Goal: Find specific page/section: Find specific page/section

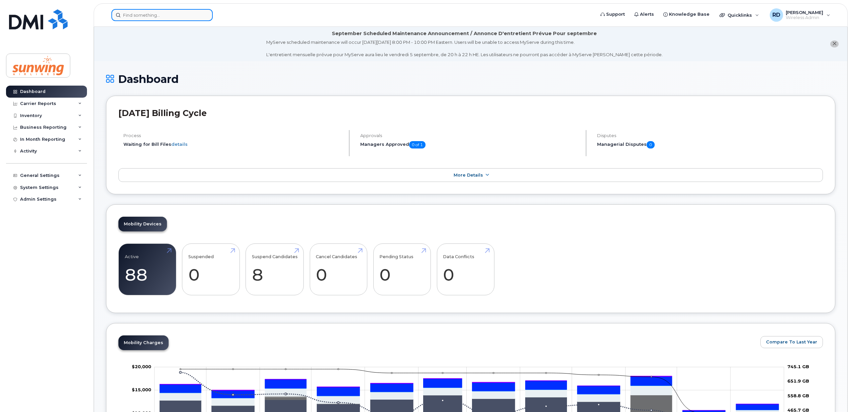
click at [133, 17] on input at bounding box center [161, 15] width 101 height 12
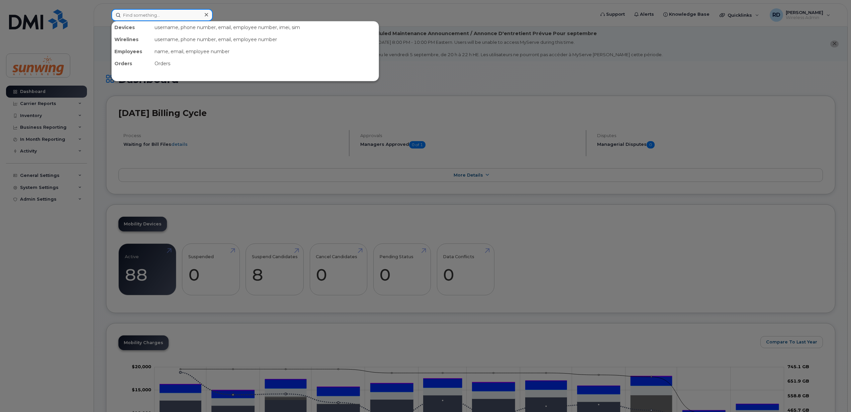
click at [126, 14] on input at bounding box center [161, 15] width 101 height 12
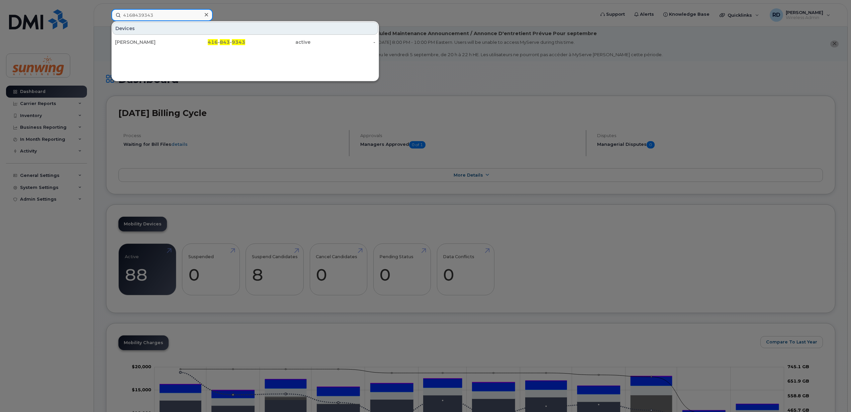
type input "4168439343"
click at [145, 44] on div "Amber Dent" at bounding box center [147, 42] width 65 height 7
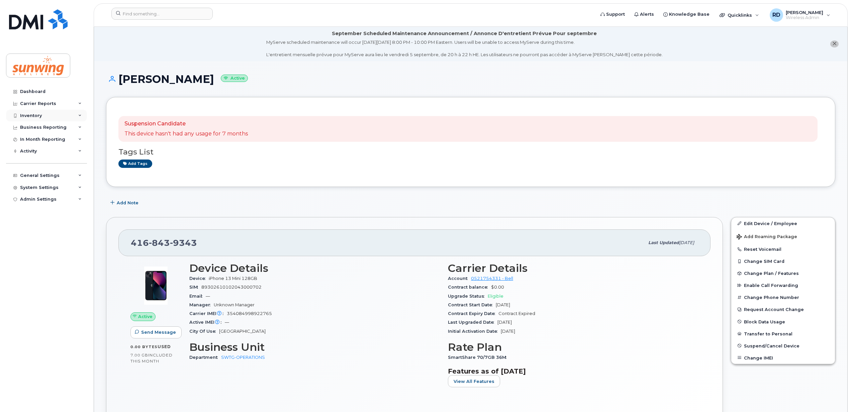
click at [37, 114] on div "Inventory" at bounding box center [31, 115] width 22 height 5
click at [45, 130] on div "Mobility Devices" at bounding box center [42, 128] width 38 height 6
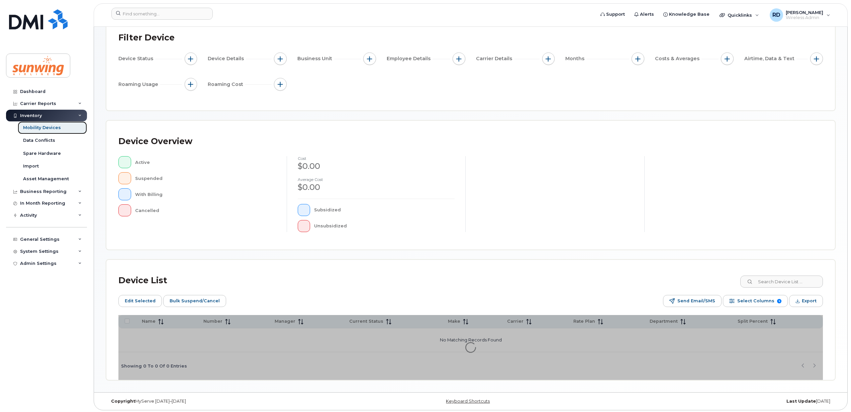
scroll to position [61, 0]
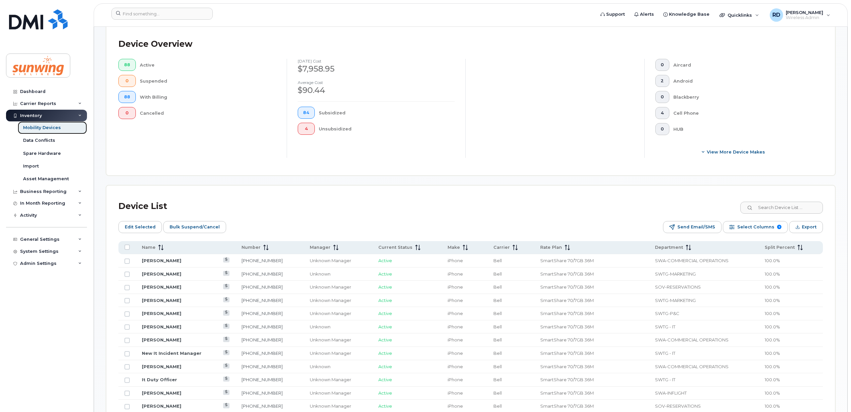
scroll to position [165, 0]
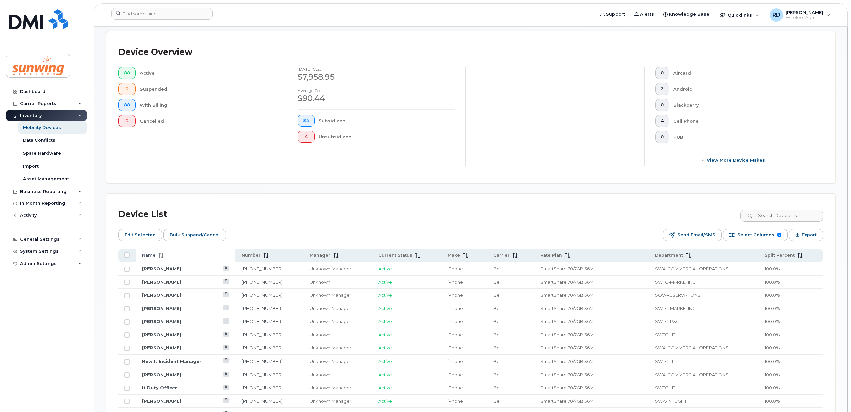
click at [161, 257] on icon at bounding box center [160, 255] width 5 height 5
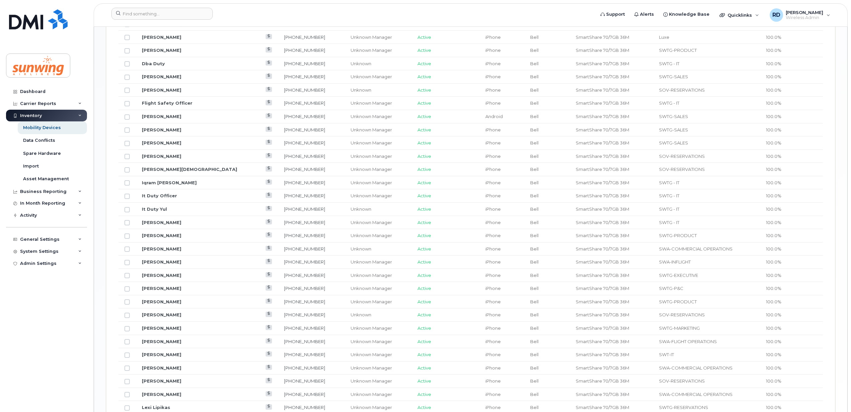
scroll to position [745, 0]
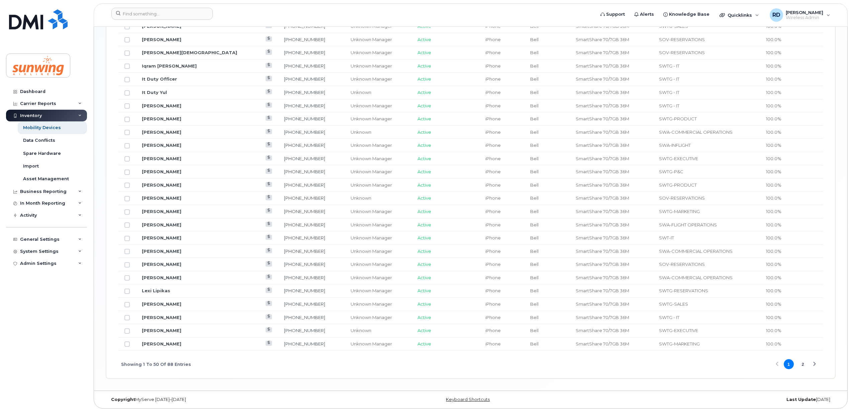
click at [803, 363] on button "2" at bounding box center [803, 364] width 10 height 10
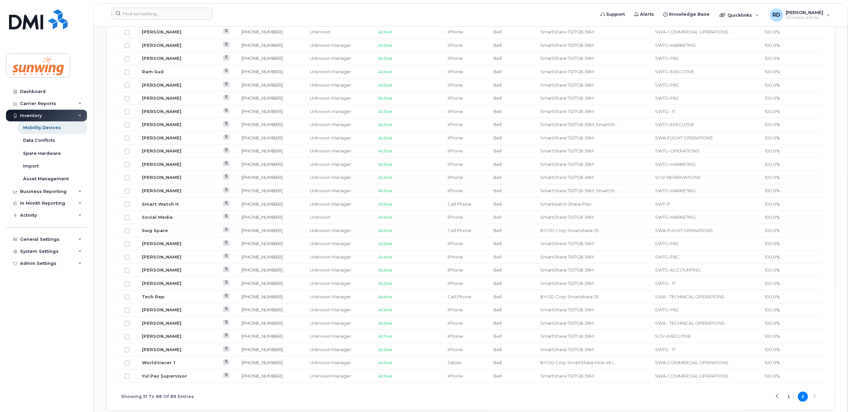
scroll to position [495, 0]
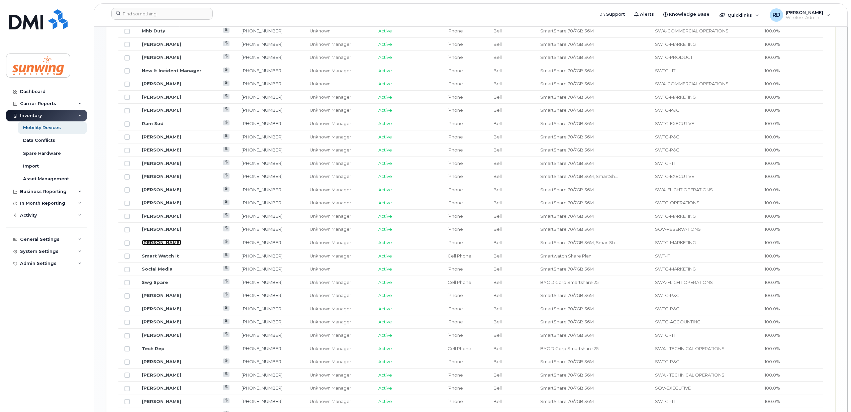
click at [161, 245] on link "[PERSON_NAME]" at bounding box center [161, 242] width 39 height 5
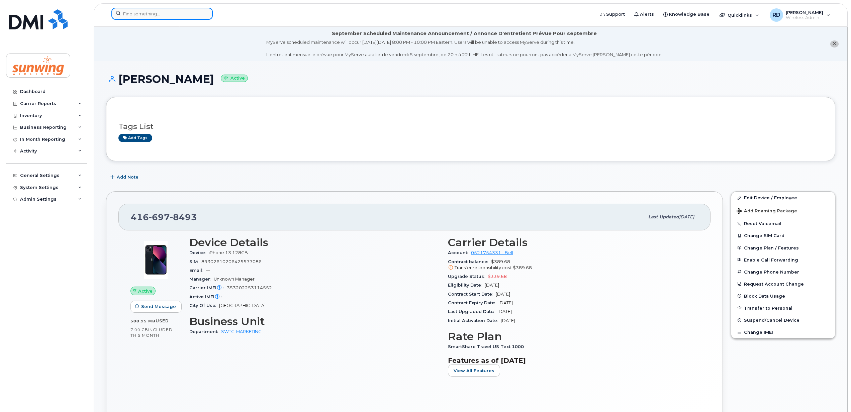
click at [150, 13] on input at bounding box center [161, 14] width 101 height 12
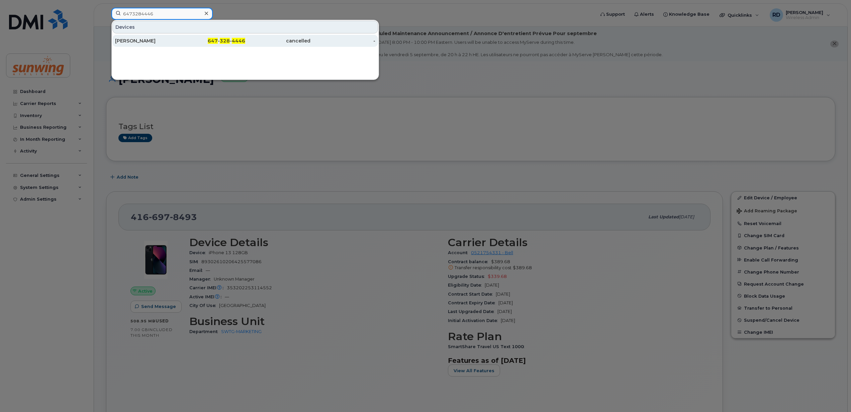
type input "6473284446"
click at [136, 40] on div "[PERSON_NAME]" at bounding box center [147, 40] width 65 height 7
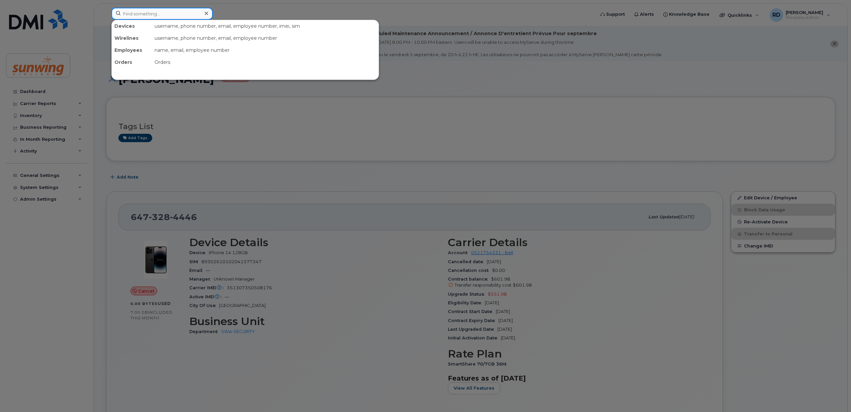
click at [149, 15] on input at bounding box center [161, 14] width 101 height 12
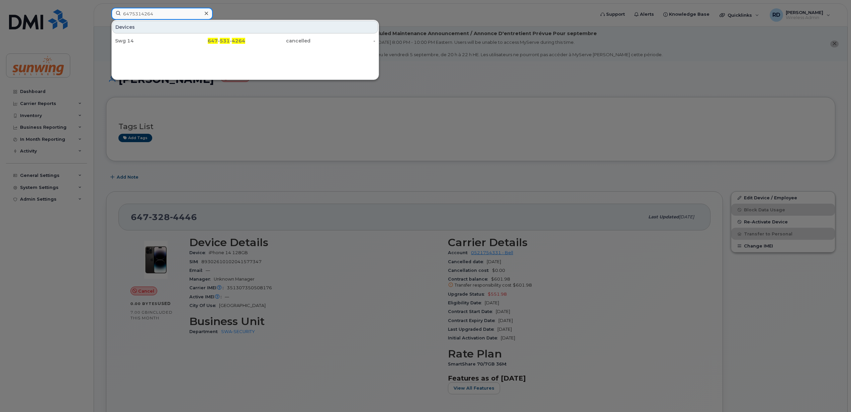
type input "6475314264"
click at [207, 14] on icon at bounding box center [206, 13] width 3 height 5
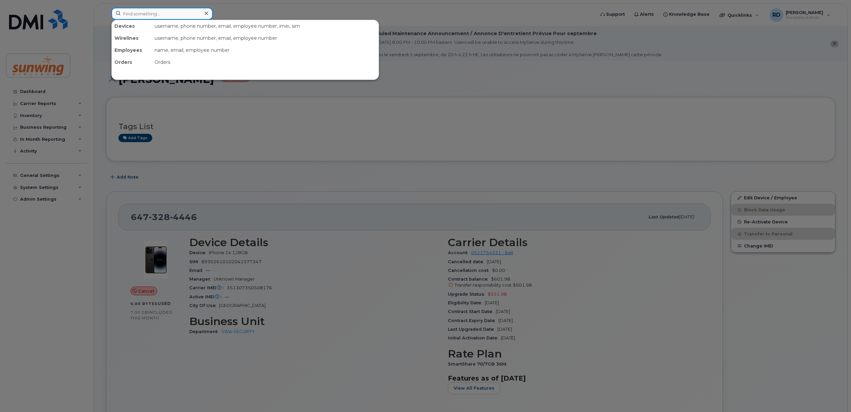
click at [144, 8] on input at bounding box center [161, 14] width 101 height 12
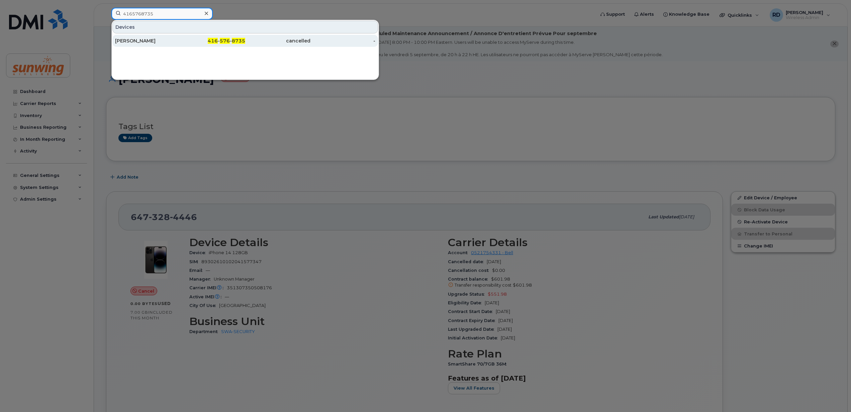
type input "4165768735"
click at [145, 39] on div "Karen Ann Zoschke" at bounding box center [147, 40] width 65 height 7
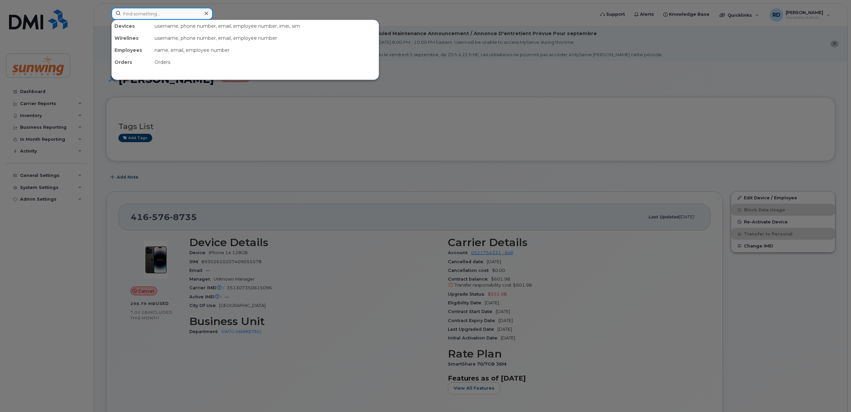
click at [156, 11] on input at bounding box center [161, 14] width 101 height 12
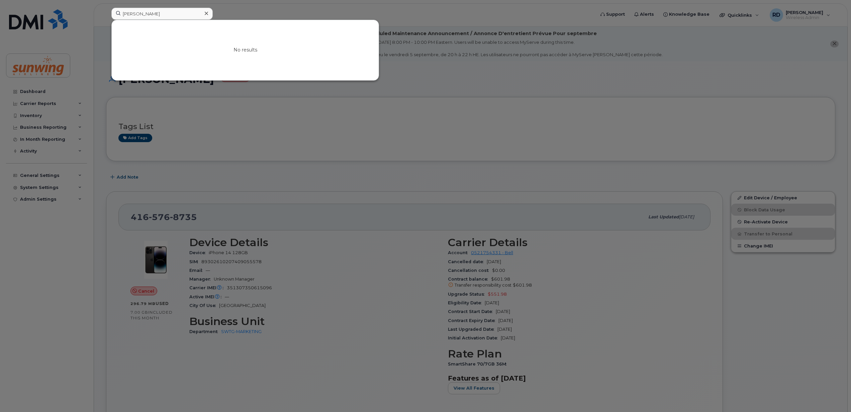
click at [307, 168] on div at bounding box center [425, 206] width 851 height 412
click at [146, 15] on input "sheri kines" at bounding box center [161, 14] width 101 height 12
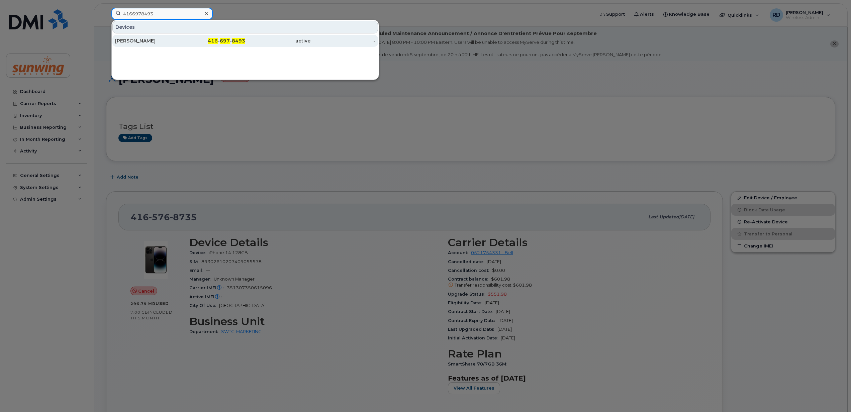
type input "4166978493"
click at [137, 41] on div "[PERSON_NAME]" at bounding box center [147, 40] width 65 height 7
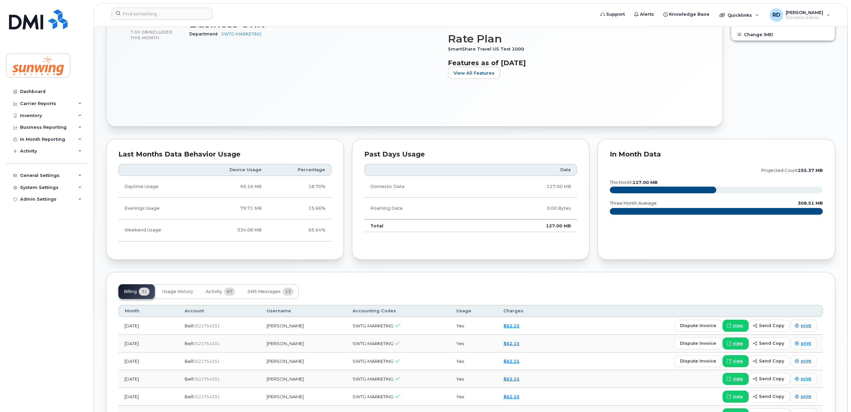
scroll to position [312, 0]
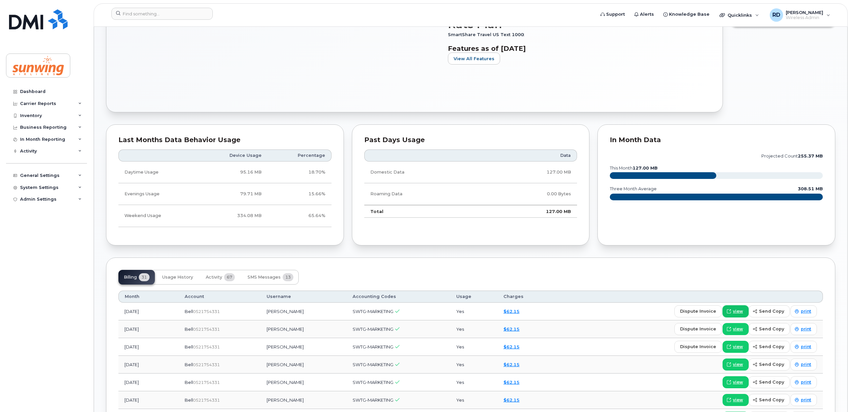
click at [739, 313] on span "view" at bounding box center [738, 311] width 10 height 6
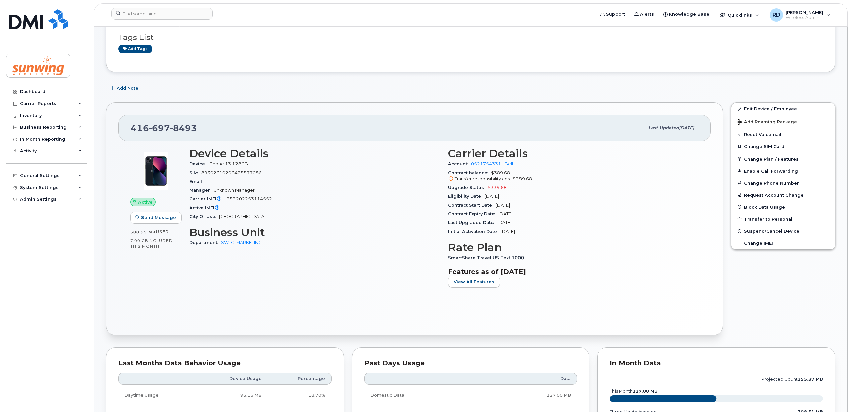
scroll to position [0, 0]
